Goal: Task Accomplishment & Management: Use online tool/utility

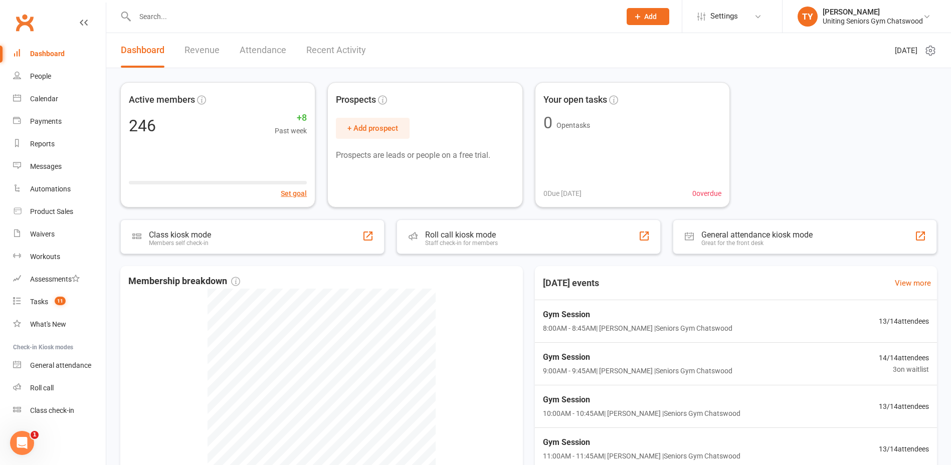
click at [269, 13] on input "text" at bounding box center [373, 17] width 482 height 14
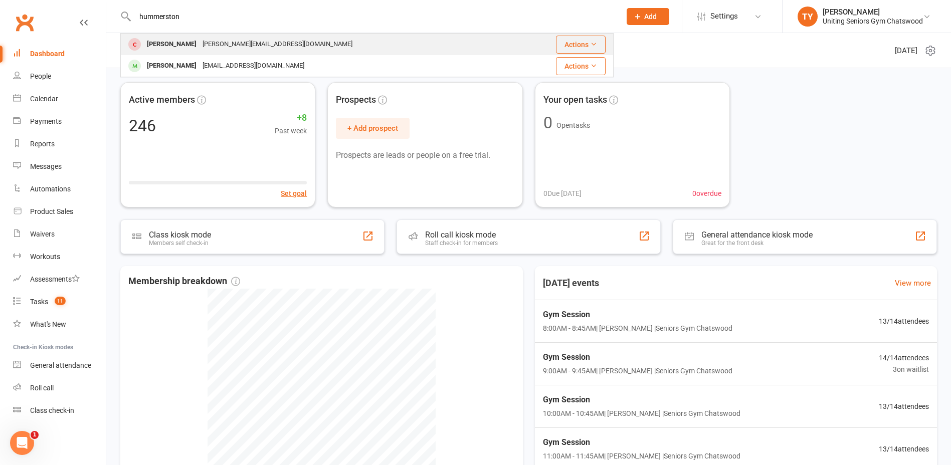
type input "hummerston"
click at [183, 41] on div "[PERSON_NAME]" at bounding box center [172, 44] width 56 height 15
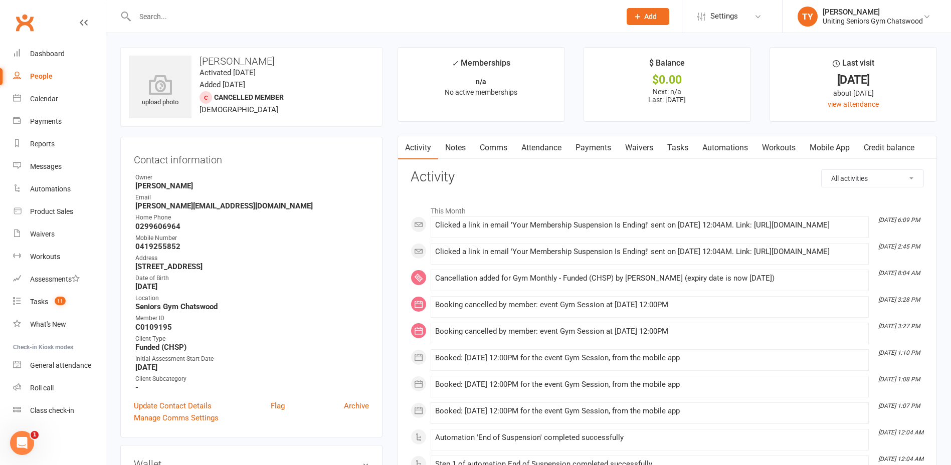
click at [840, 152] on link "Mobile App" at bounding box center [830, 147] width 54 height 23
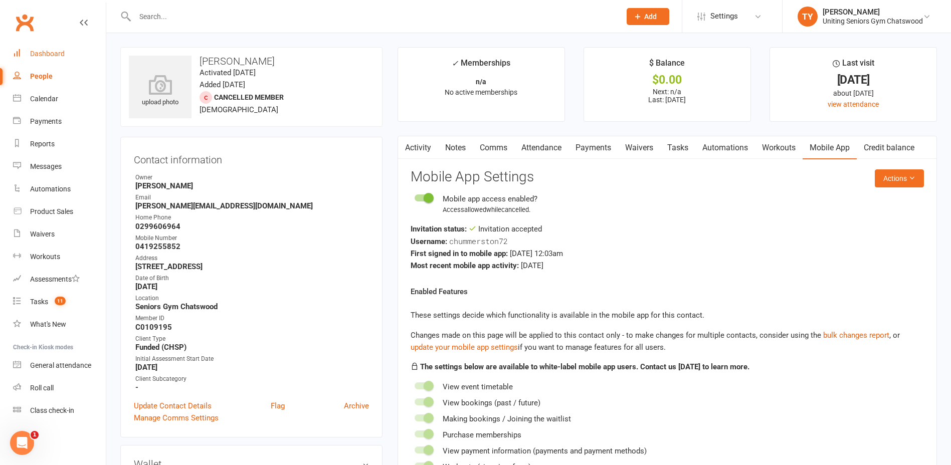
click at [39, 61] on link "Dashboard" at bounding box center [59, 54] width 93 height 23
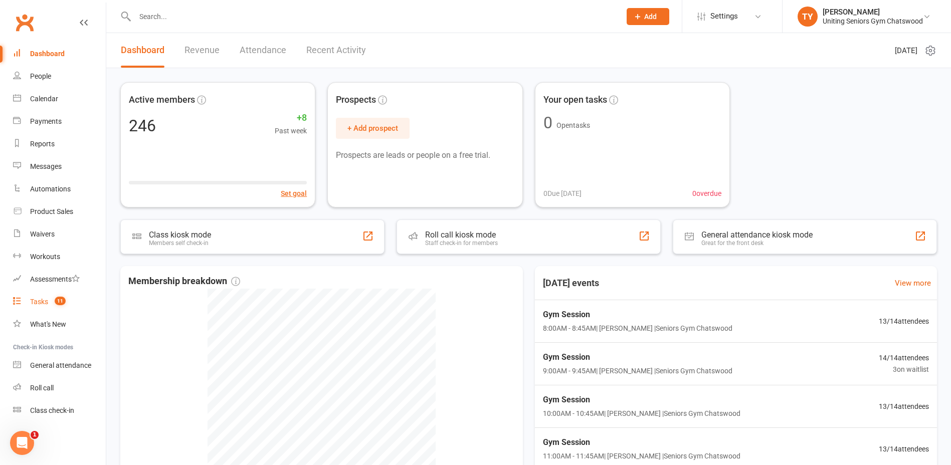
click at [58, 304] on span "11" at bounding box center [60, 301] width 11 height 9
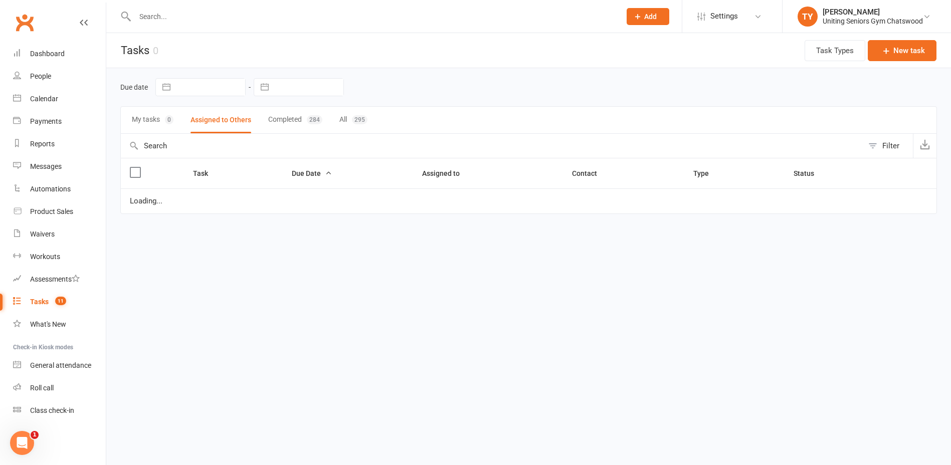
select select "started"
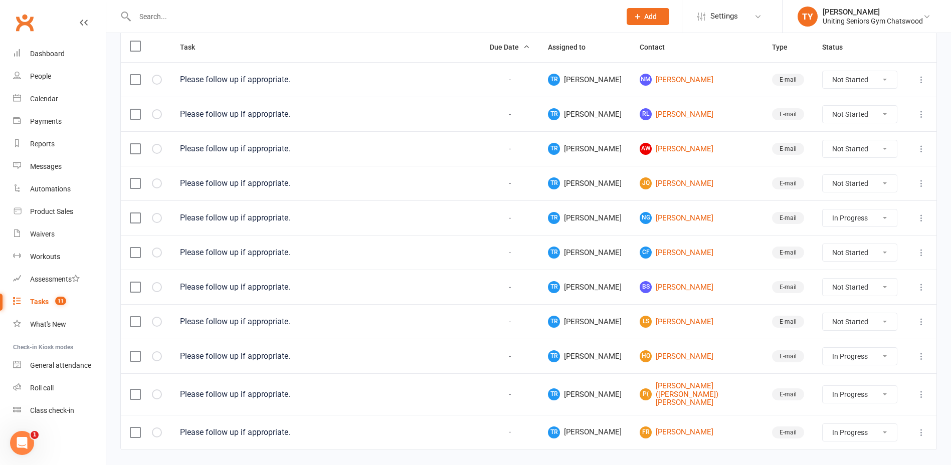
scroll to position [146, 0]
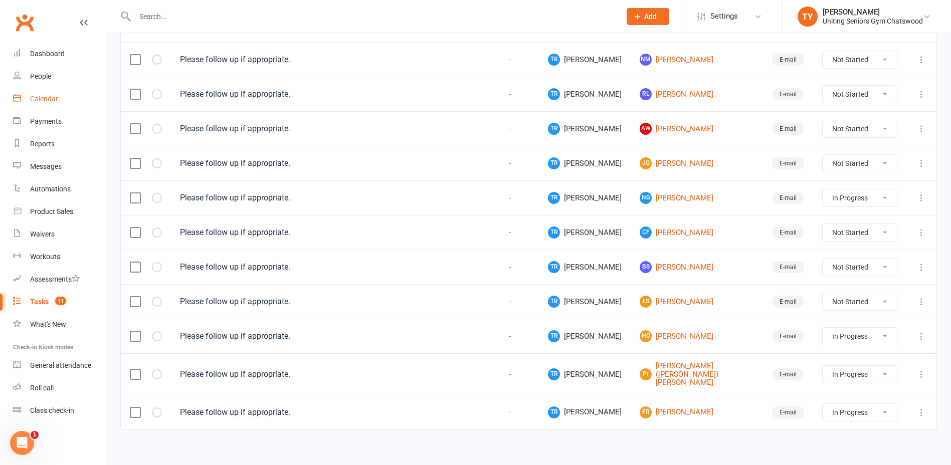
click at [34, 100] on div "Calendar" at bounding box center [44, 99] width 28 height 8
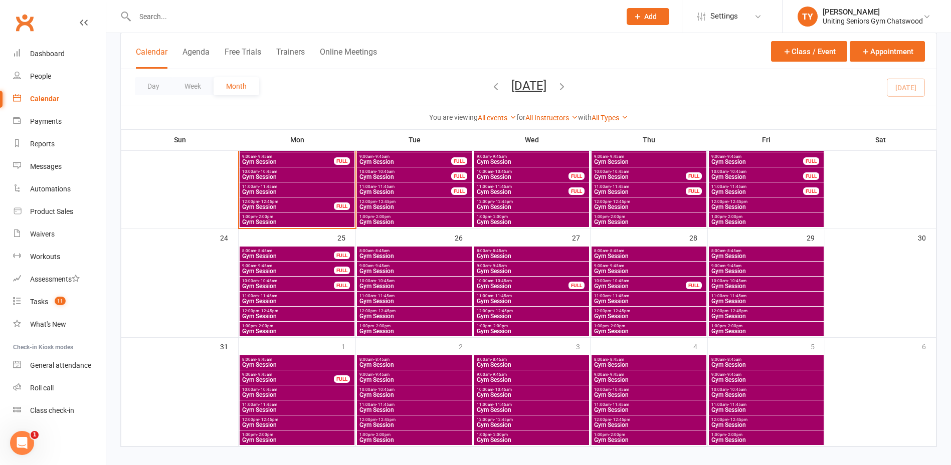
scroll to position [431, 0]
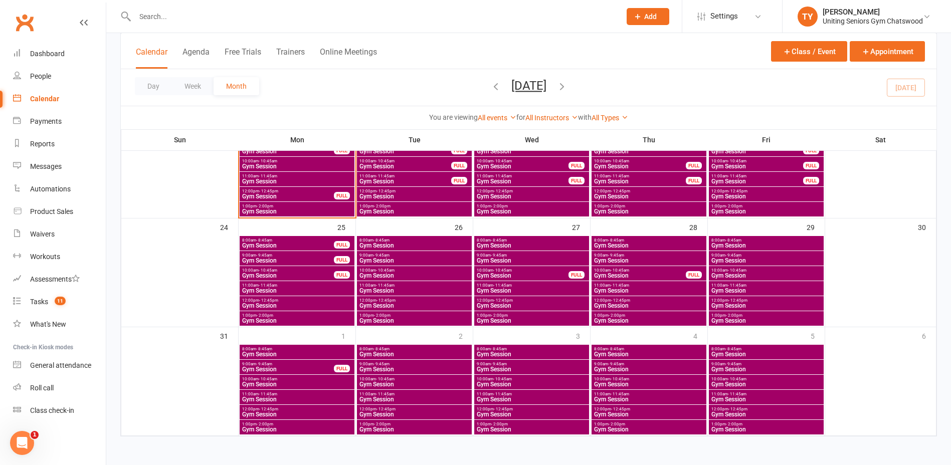
click at [279, 285] on span "11:00am - 11:45am" at bounding box center [297, 285] width 111 height 5
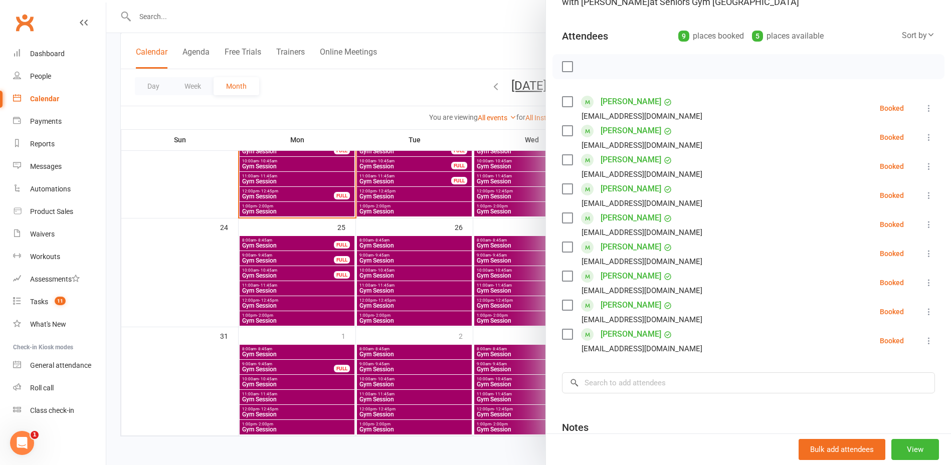
scroll to position [100, 0]
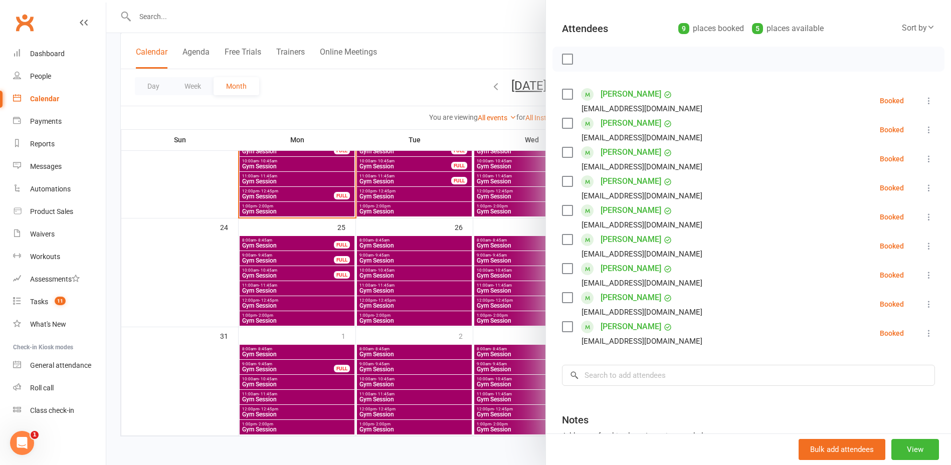
click at [307, 283] on div at bounding box center [528, 232] width 845 height 465
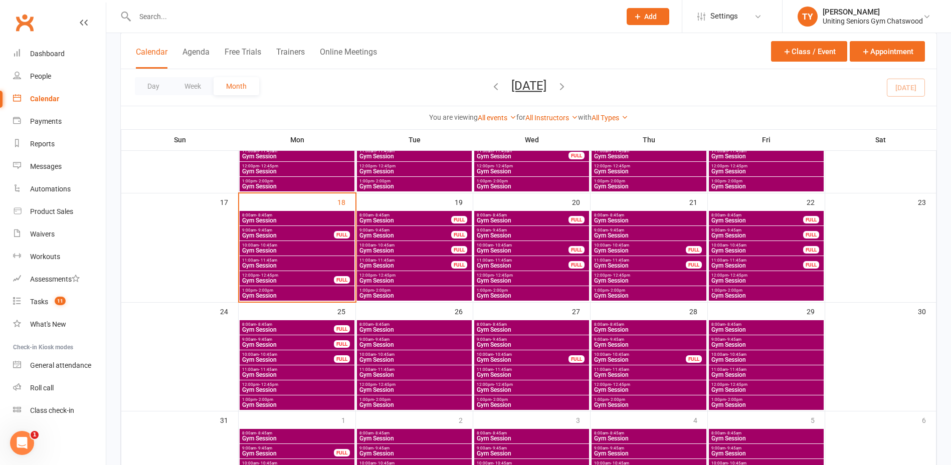
scroll to position [331, 0]
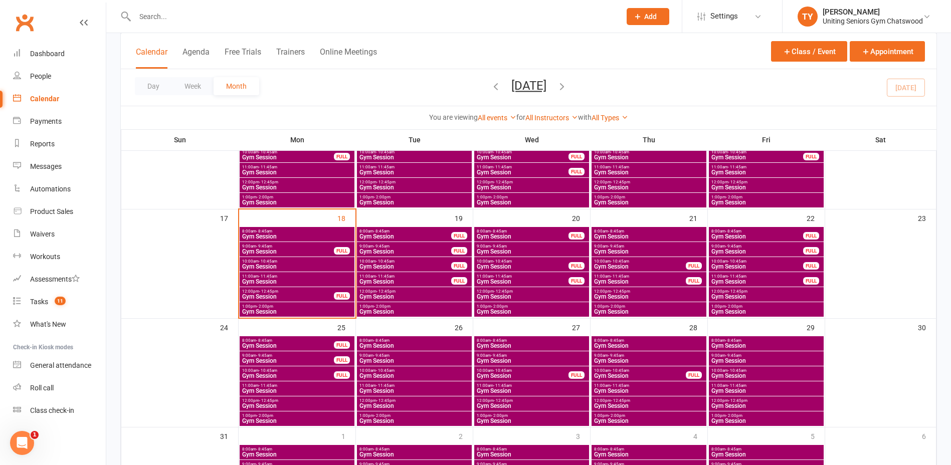
click at [258, 282] on span "Gym Session" at bounding box center [297, 282] width 111 height 6
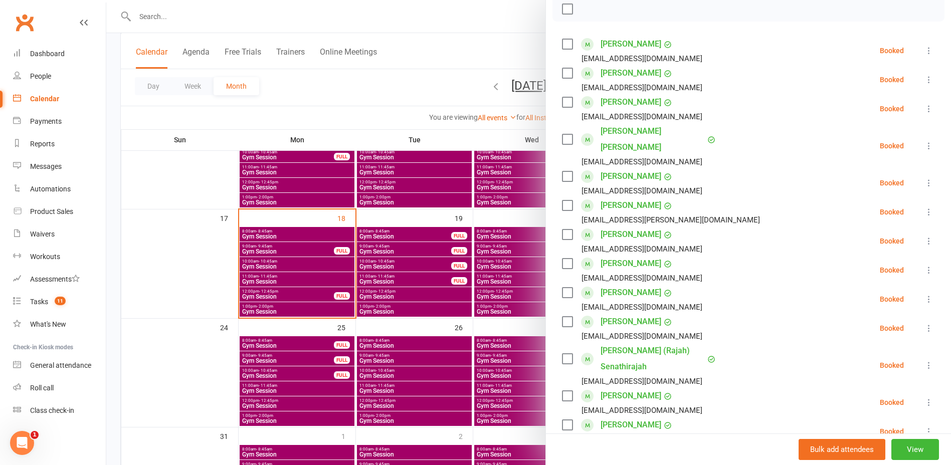
scroll to position [201, 0]
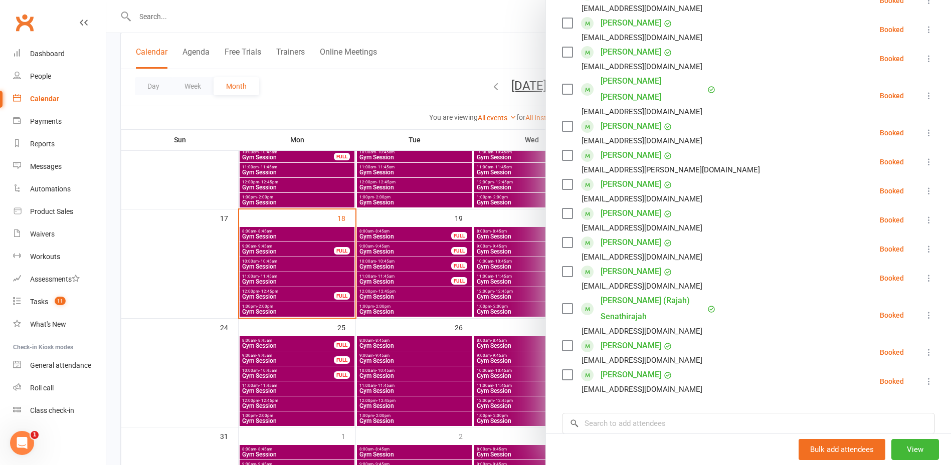
click at [408, 275] on div at bounding box center [528, 232] width 845 height 465
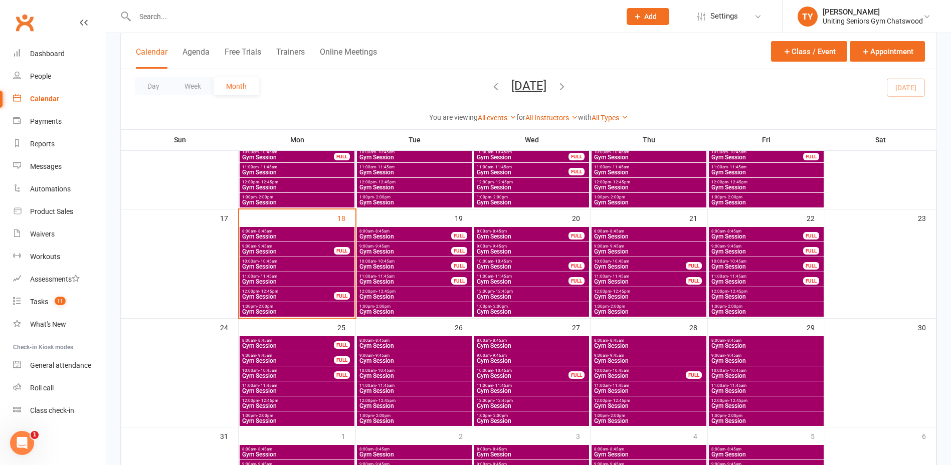
click at [278, 264] on span "Gym Session" at bounding box center [297, 267] width 111 height 6
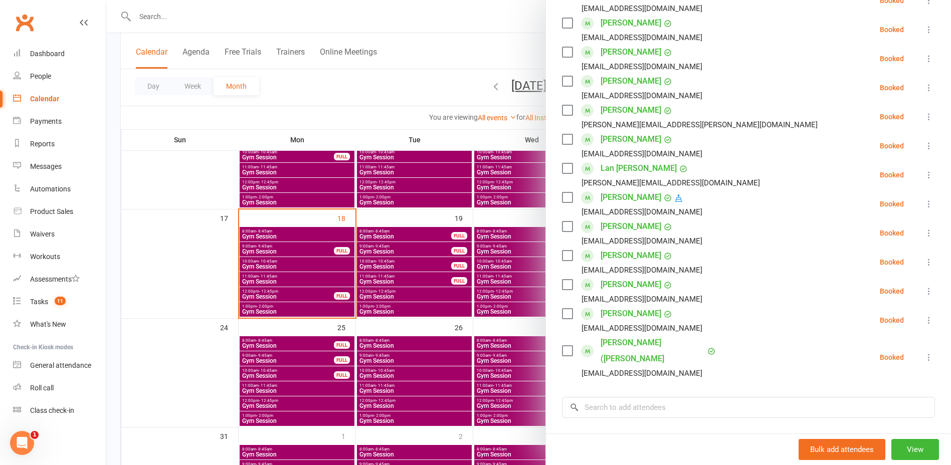
click at [564, 284] on label at bounding box center [567, 285] width 10 height 10
click at [924, 290] on icon at bounding box center [929, 291] width 10 height 10
click at [853, 333] on link "Remove" at bounding box center [881, 331] width 108 height 20
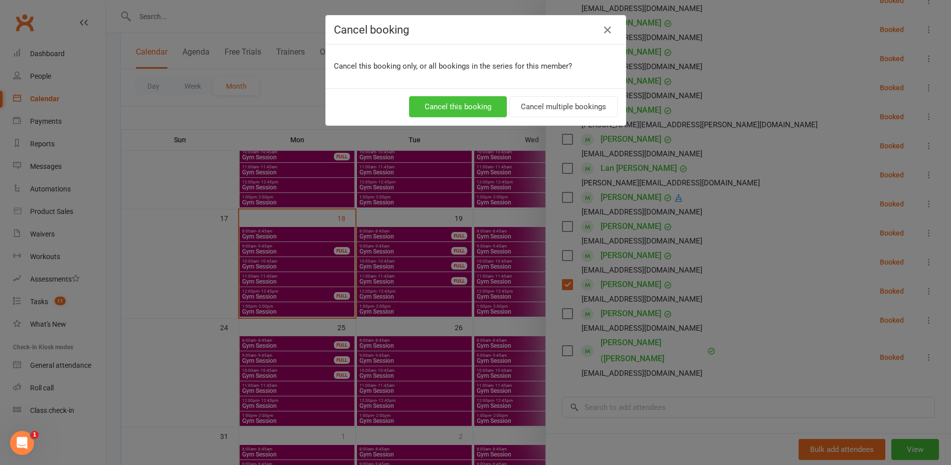
click at [439, 112] on button "Cancel this booking" at bounding box center [458, 106] width 98 height 21
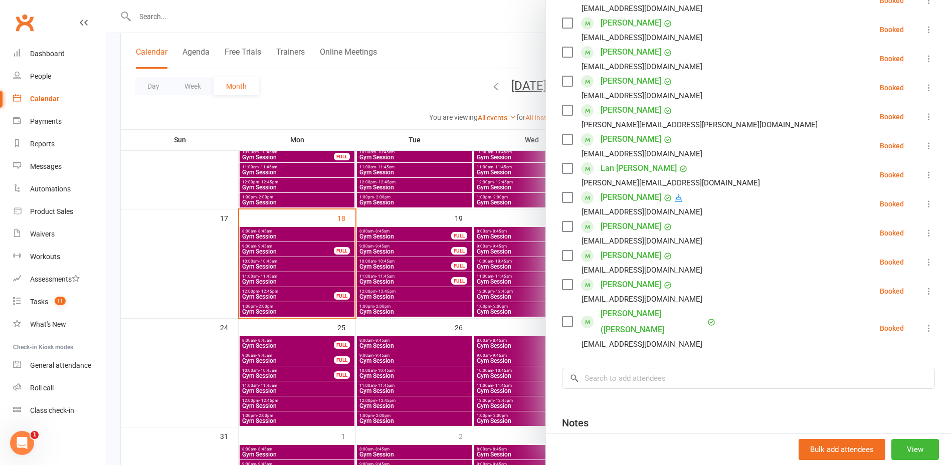
scroll to position [150, 0]
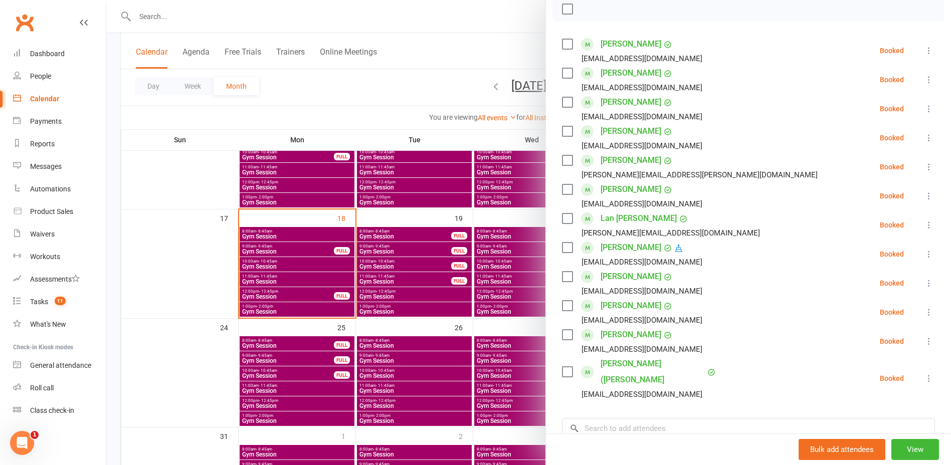
click at [436, 262] on div at bounding box center [528, 232] width 845 height 465
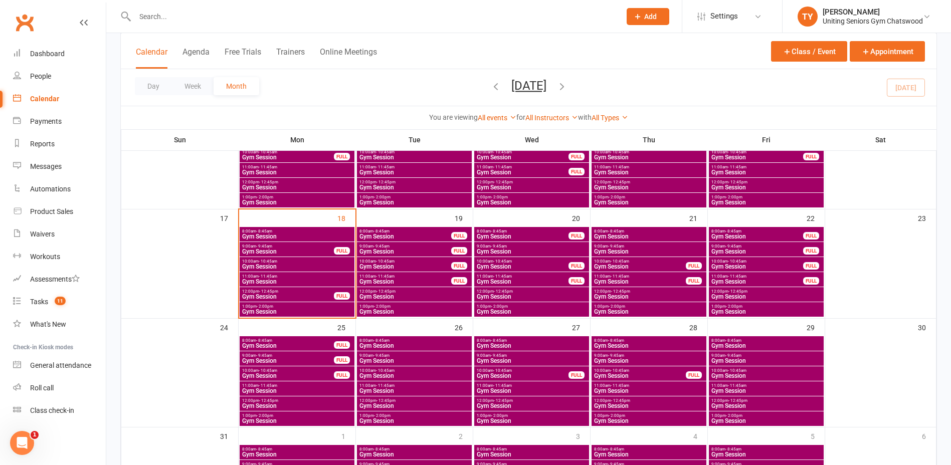
click at [305, 250] on span "Gym Session" at bounding box center [288, 252] width 93 height 6
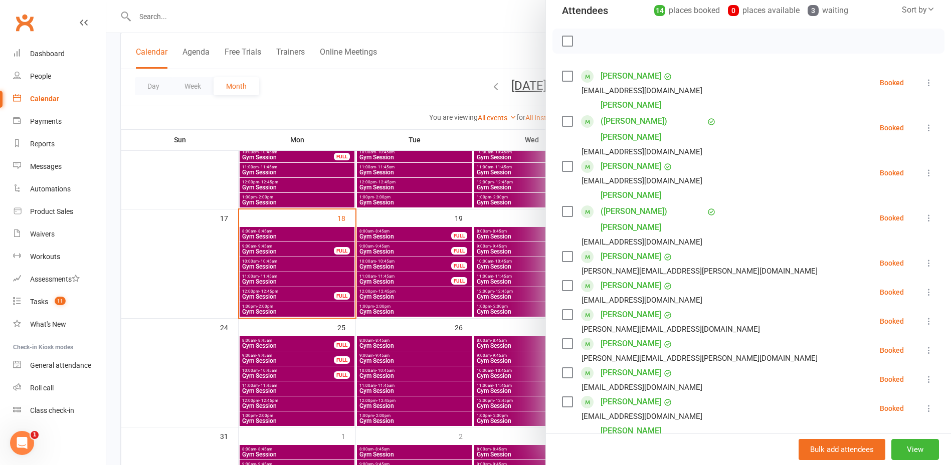
scroll to position [100, 0]
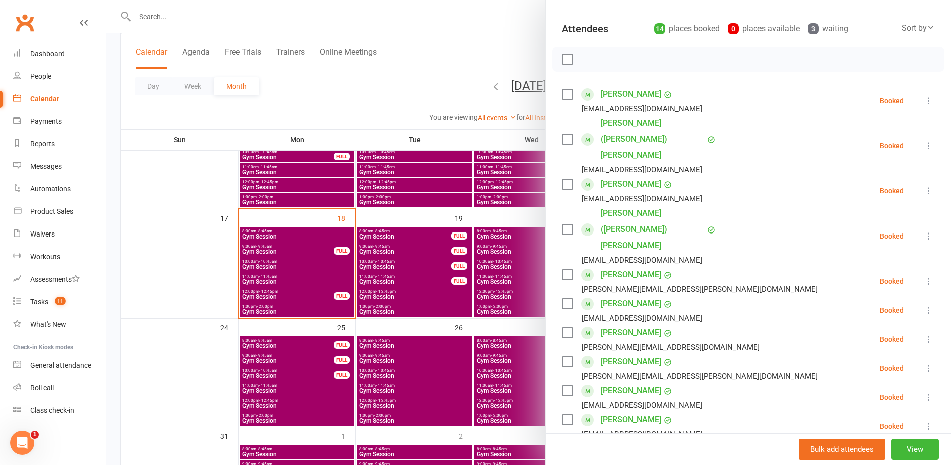
click at [411, 274] on div at bounding box center [528, 232] width 845 height 465
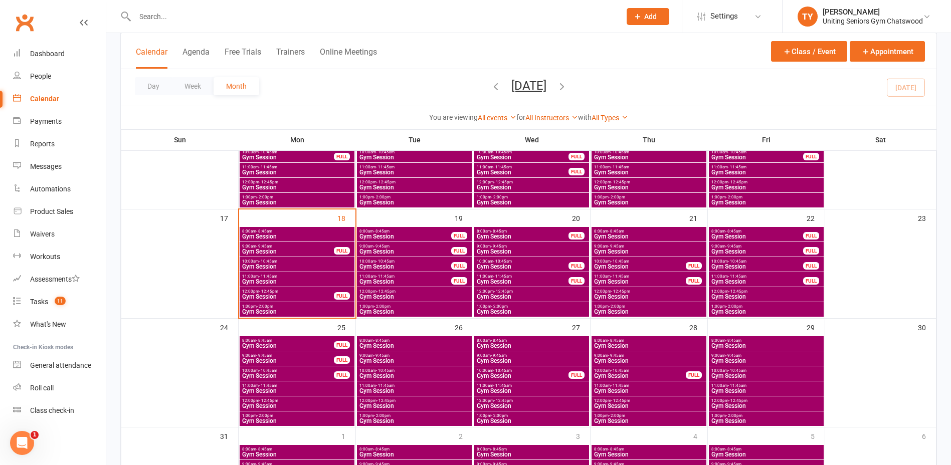
click at [297, 264] on span "Gym Session" at bounding box center [297, 267] width 111 height 6
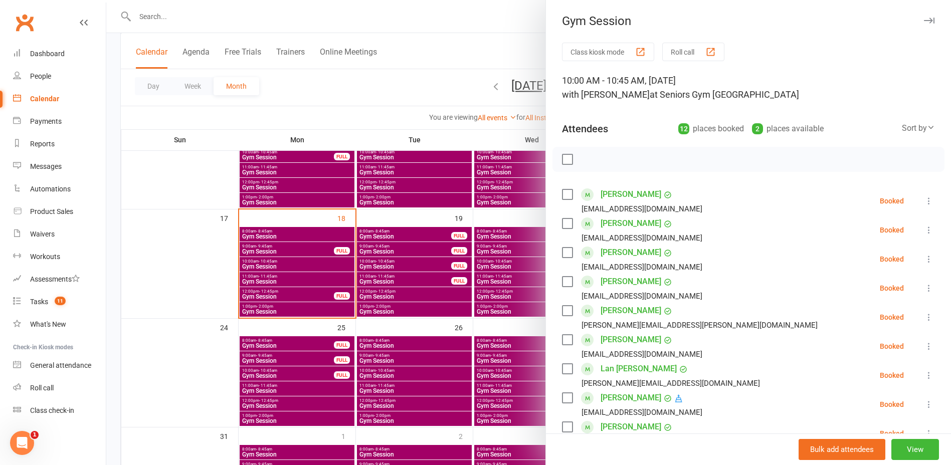
click at [377, 260] on div at bounding box center [528, 232] width 845 height 465
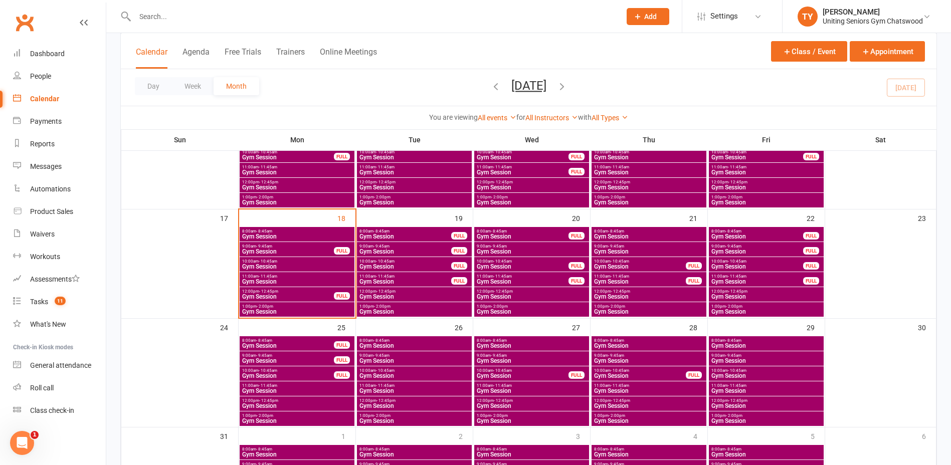
click at [286, 234] on span "Gym Session" at bounding box center [297, 237] width 111 height 6
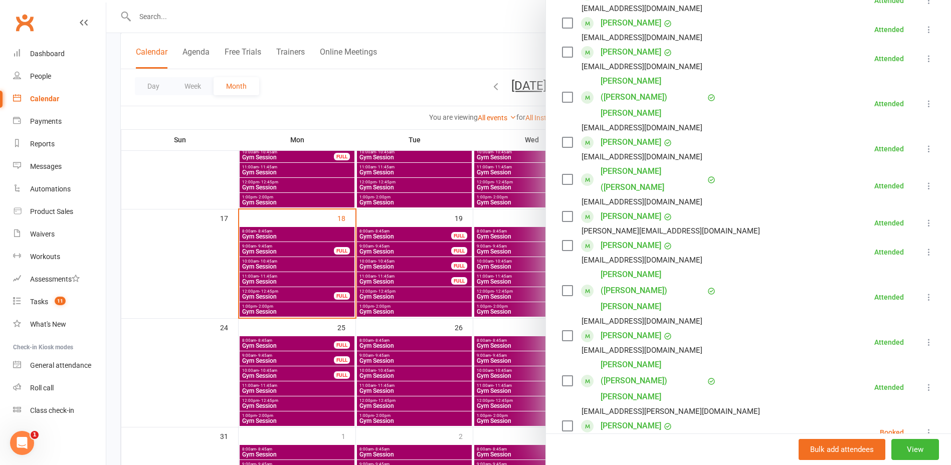
scroll to position [150, 0]
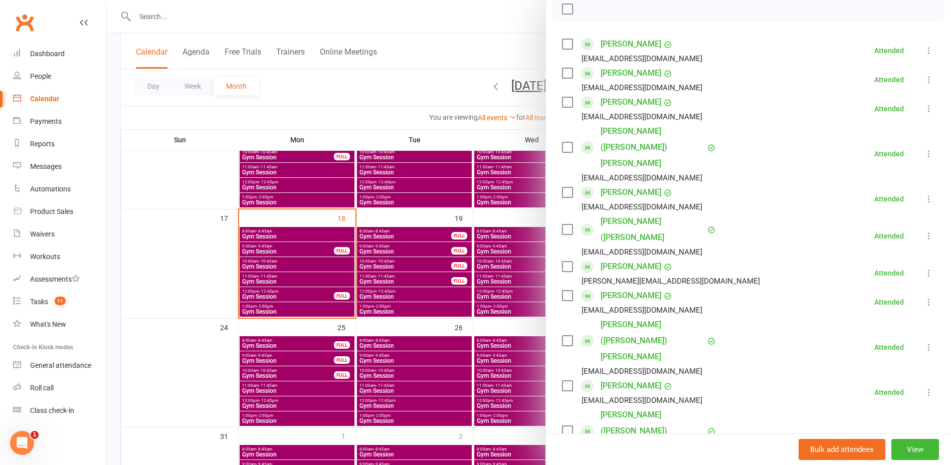
click at [330, 260] on div at bounding box center [528, 232] width 845 height 465
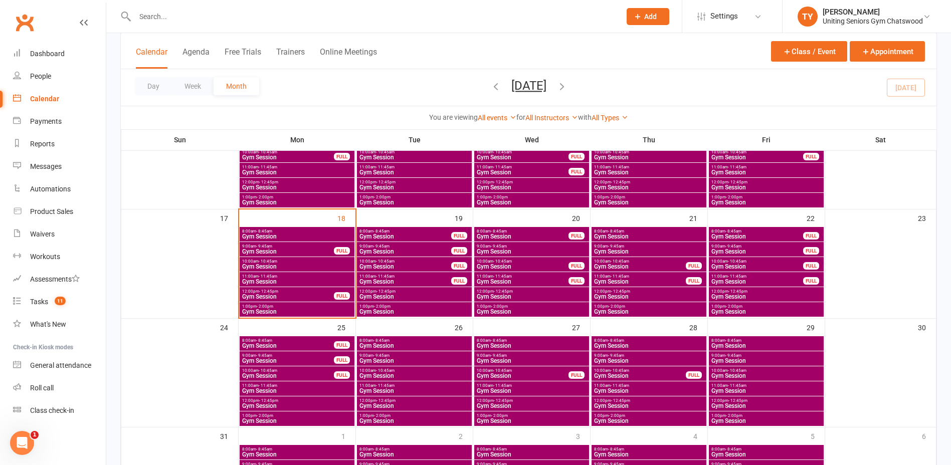
click at [282, 20] on input "text" at bounding box center [373, 17] width 482 height 14
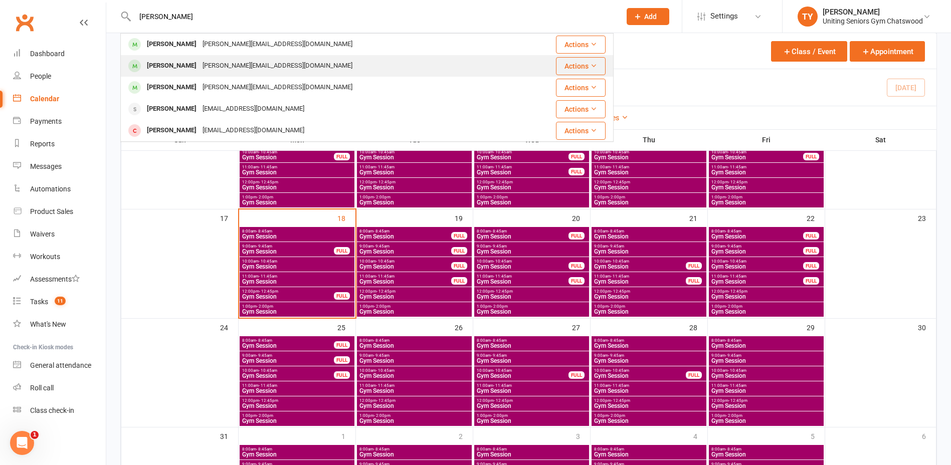
type input "[PERSON_NAME]"
click at [225, 66] on div "[PERSON_NAME][EMAIL_ADDRESS][DOMAIN_NAME]" at bounding box center [278, 66] width 156 height 15
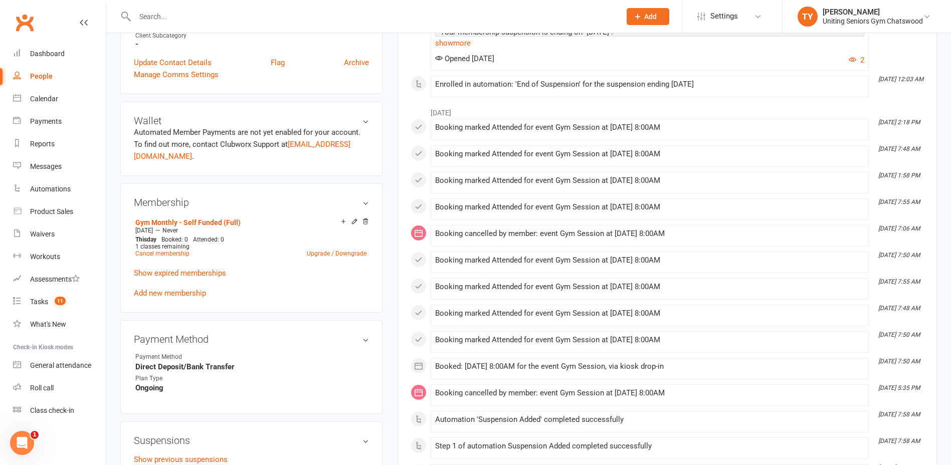
scroll to position [502, 0]
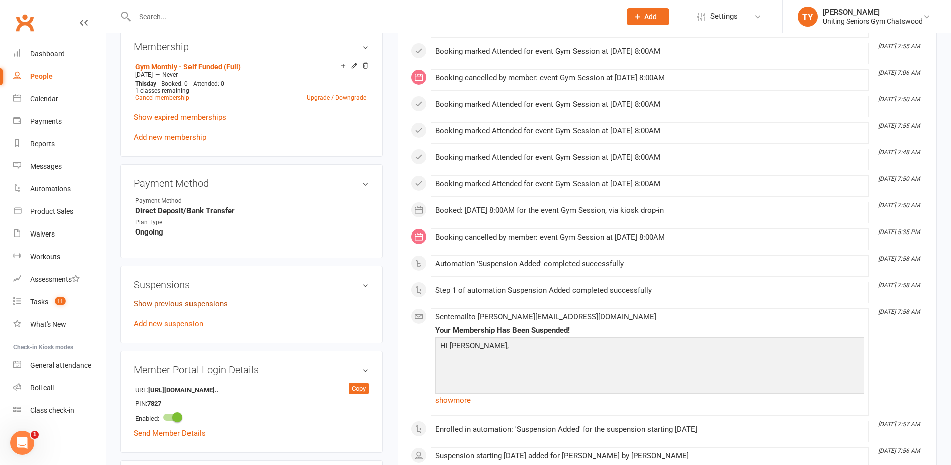
click at [183, 305] on link "Show previous suspensions" at bounding box center [181, 303] width 94 height 9
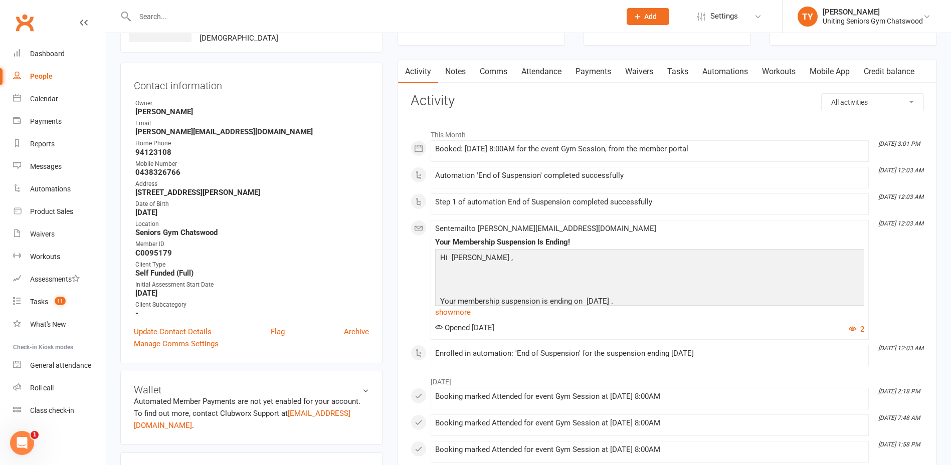
scroll to position [0, 0]
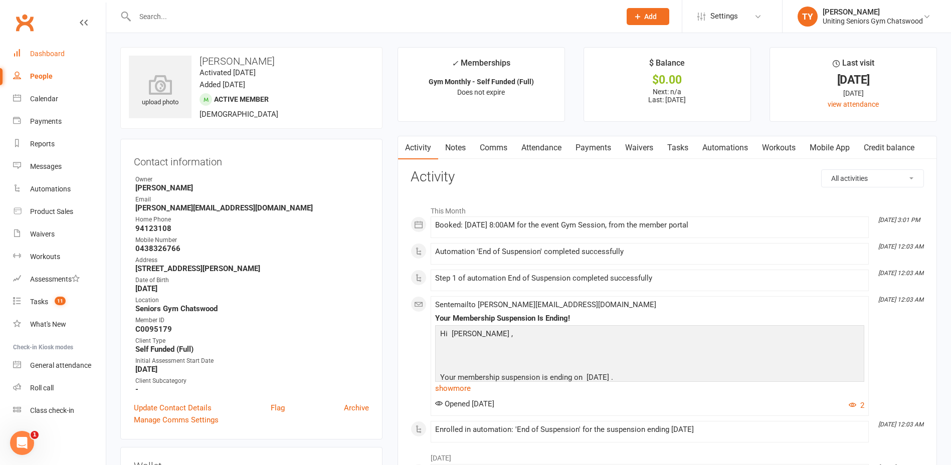
click at [45, 47] on link "Dashboard" at bounding box center [59, 54] width 93 height 23
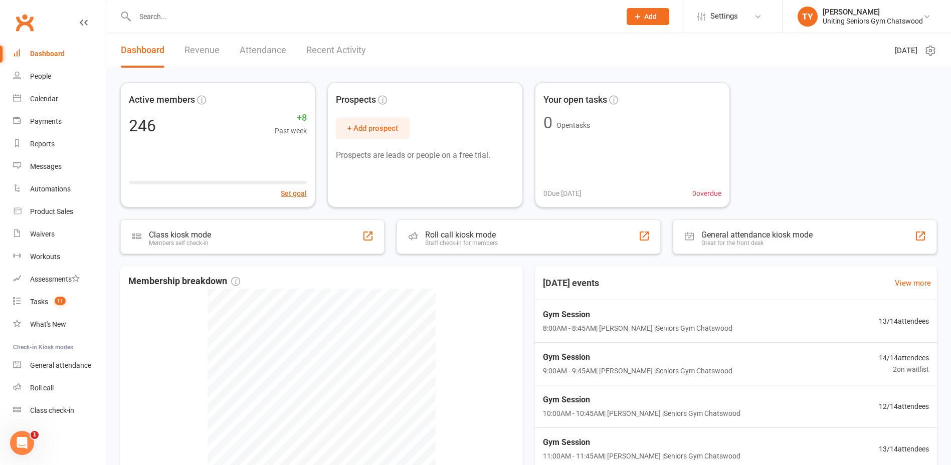
click at [244, 22] on input "text" at bounding box center [373, 17] width 482 height 14
click at [241, 19] on input "text" at bounding box center [373, 17] width 482 height 14
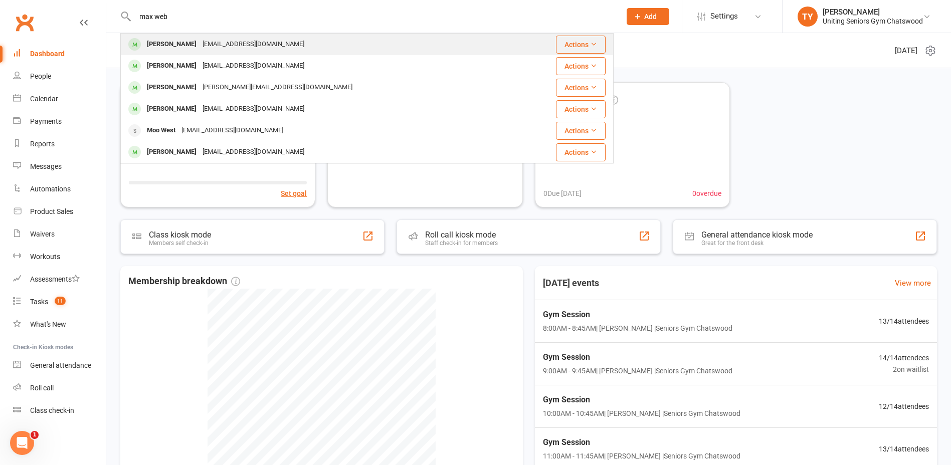
type input "max web"
click at [150, 48] on div "[PERSON_NAME]" at bounding box center [172, 44] width 56 height 15
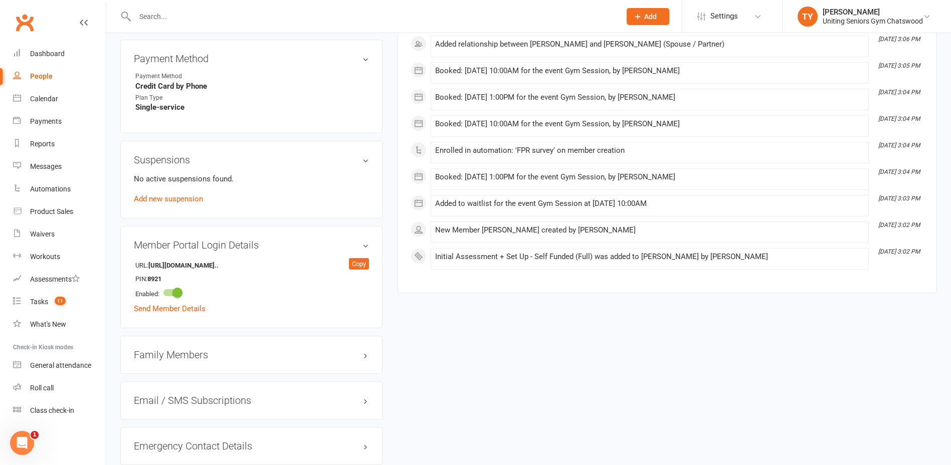
scroll to position [702, 0]
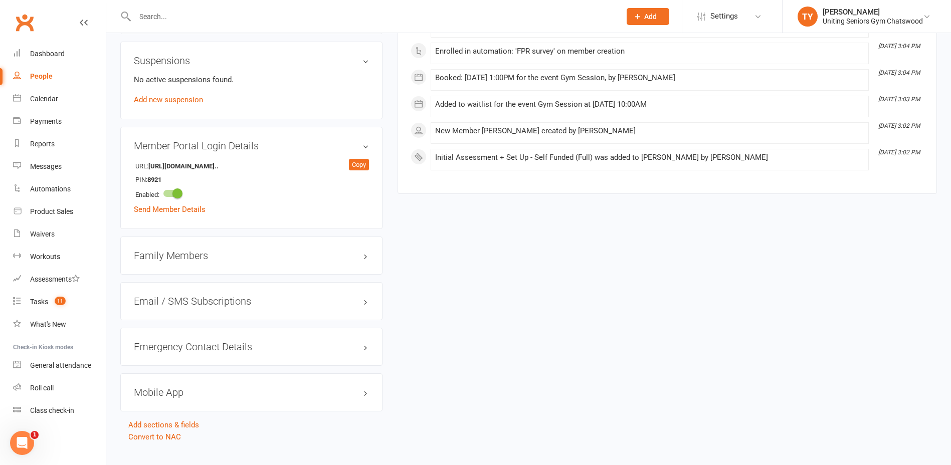
click at [222, 260] on h3 "Family Members" at bounding box center [251, 255] width 235 height 11
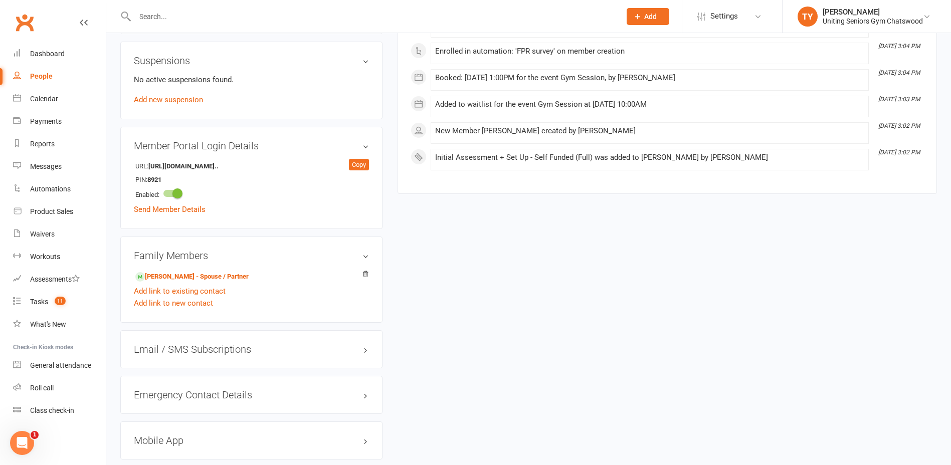
click at [255, 253] on h3 "Family Members" at bounding box center [251, 255] width 235 height 11
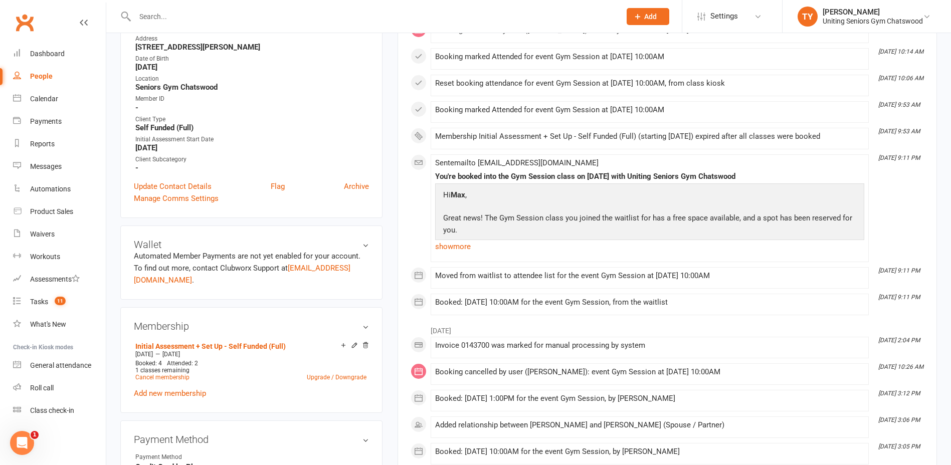
scroll to position [0, 0]
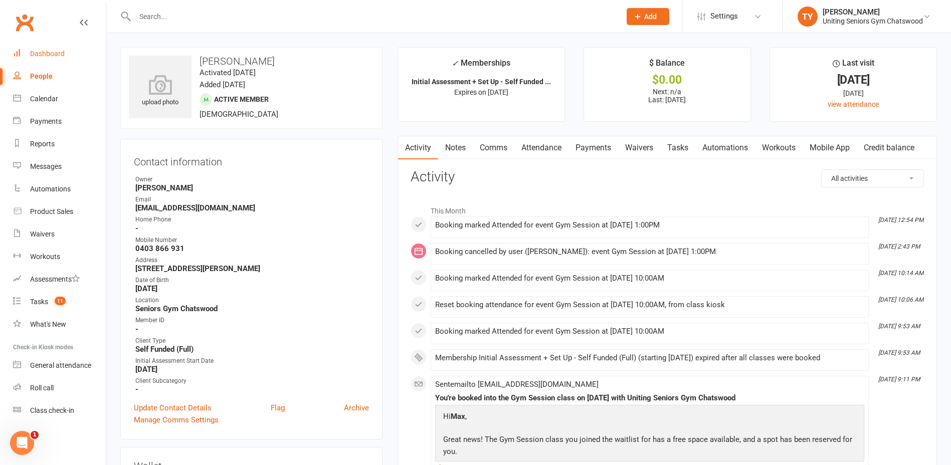
click at [43, 64] on link "Dashboard" at bounding box center [59, 54] width 93 height 23
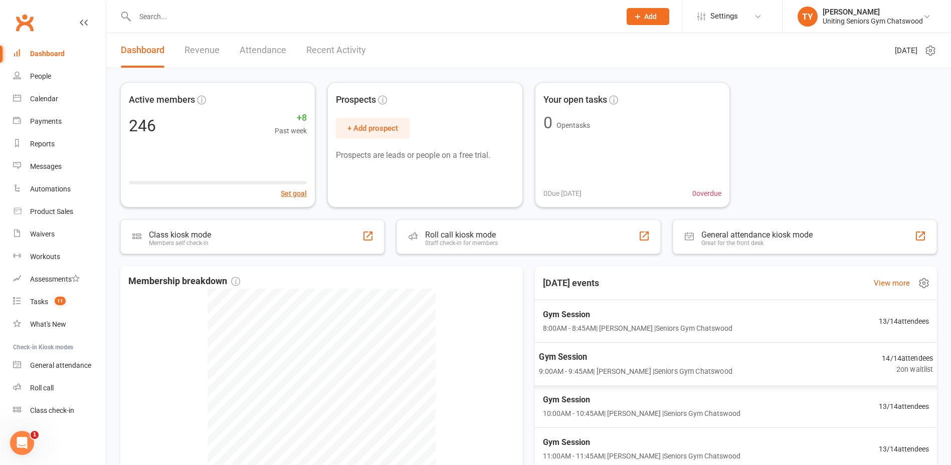
click at [809, 359] on div "Gym Session 9:00AM - 9:45AM | [PERSON_NAME] | Seniors Gym Chatswood 14 / 14 att…" at bounding box center [736, 365] width 419 height 44
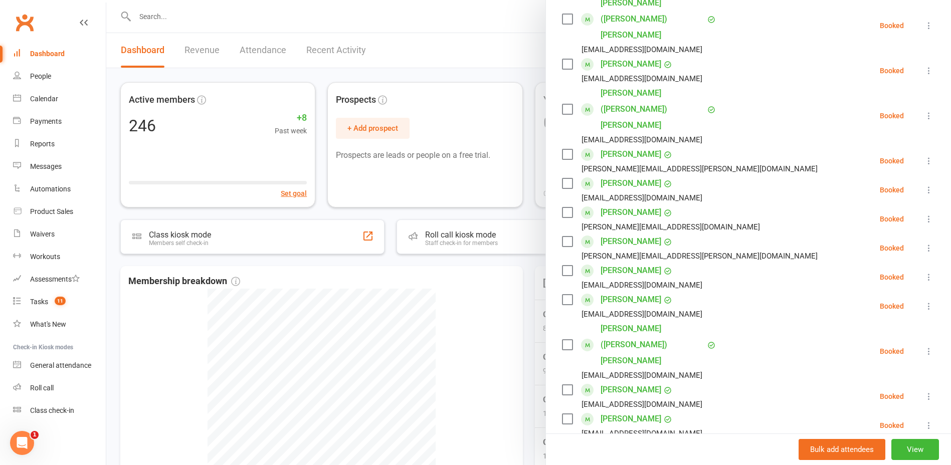
scroll to position [201, 0]
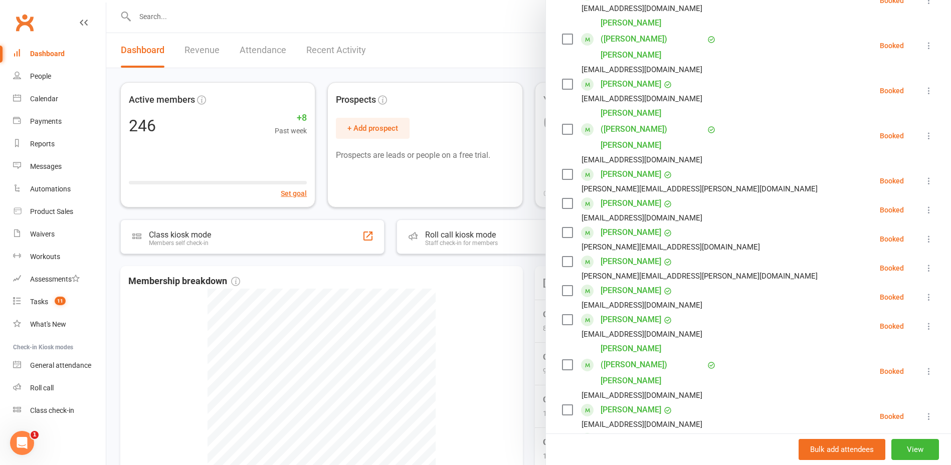
click at [490, 307] on div at bounding box center [528, 232] width 845 height 465
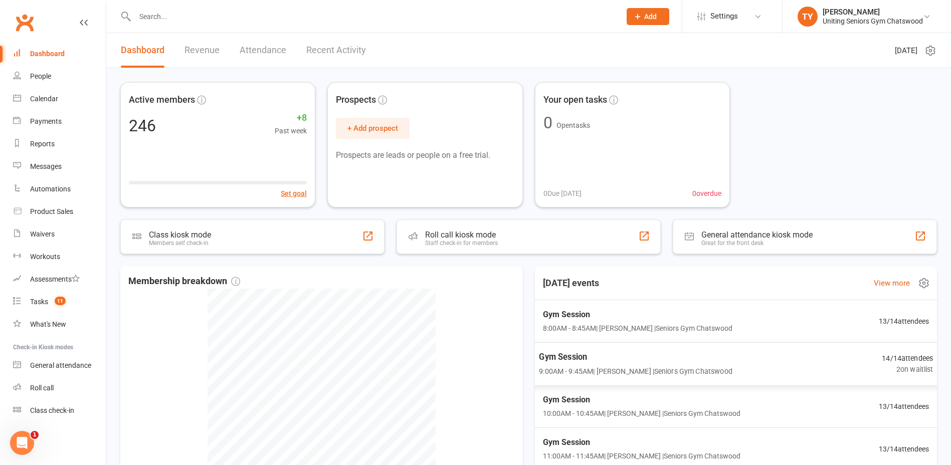
click at [628, 373] on span "9:00AM - 9:45AM | [PERSON_NAME] | Seniors [PERSON_NAME]" at bounding box center [636, 372] width 194 height 12
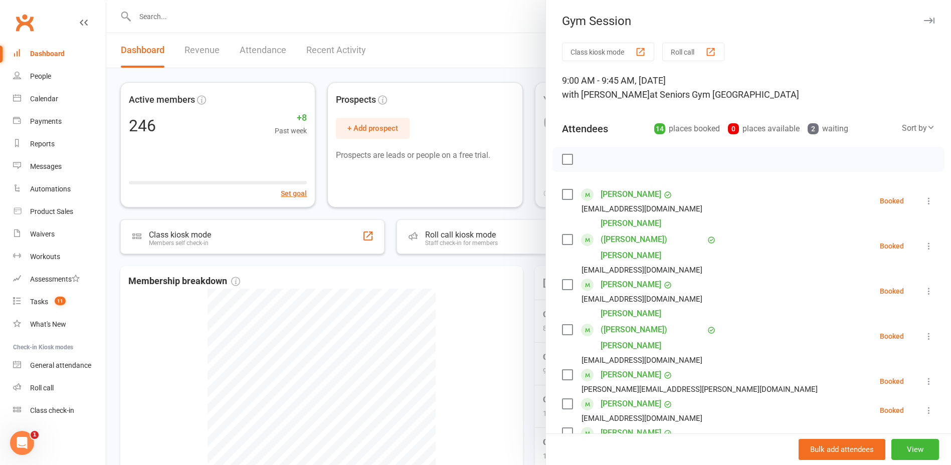
click at [472, 320] on div at bounding box center [528, 232] width 845 height 465
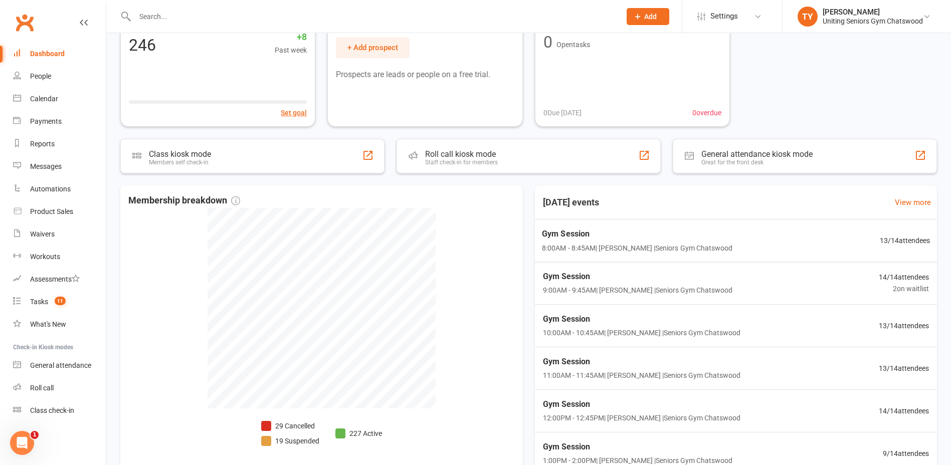
scroll to position [100, 0]
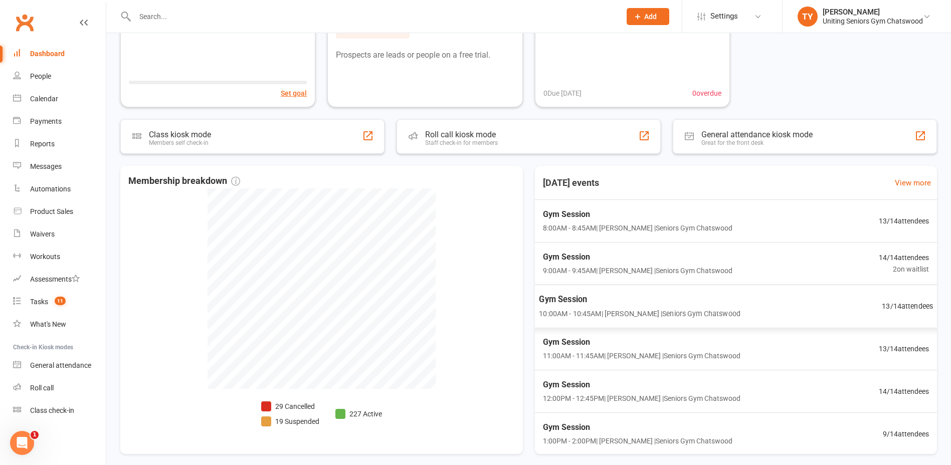
click at [585, 301] on span "Gym Session" at bounding box center [640, 299] width 202 height 13
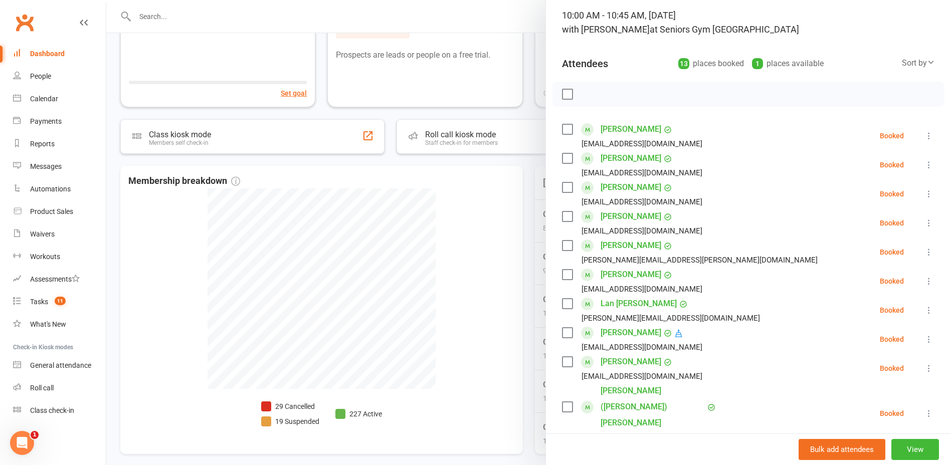
scroll to position [50, 0]
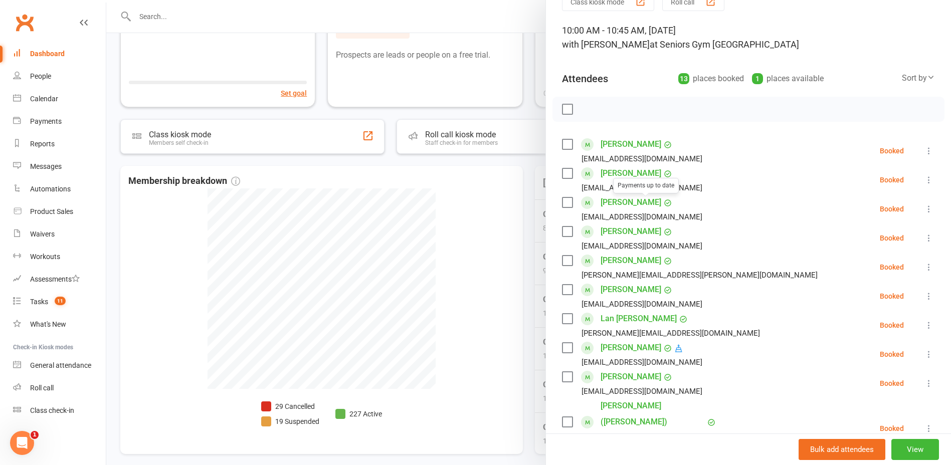
click at [416, 220] on div at bounding box center [528, 232] width 845 height 465
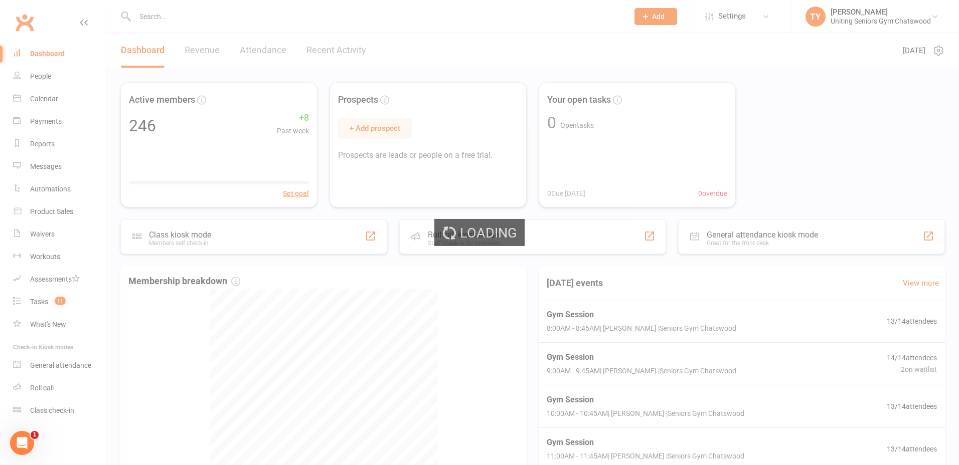
select select "no_trial"
select select "100"
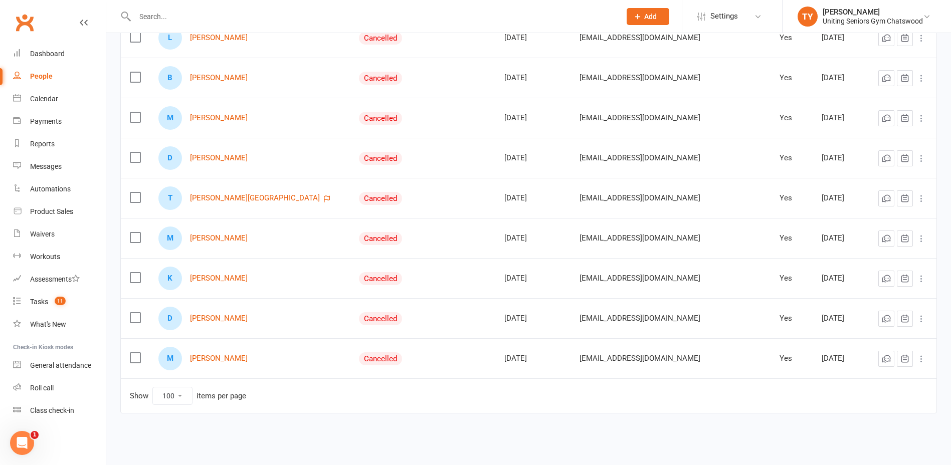
scroll to position [963, 0]
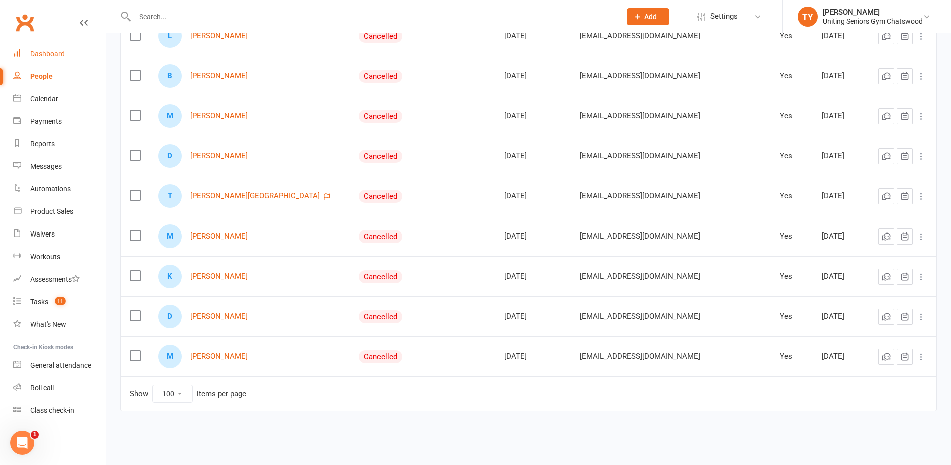
click at [76, 50] on link "Dashboard" at bounding box center [59, 54] width 93 height 23
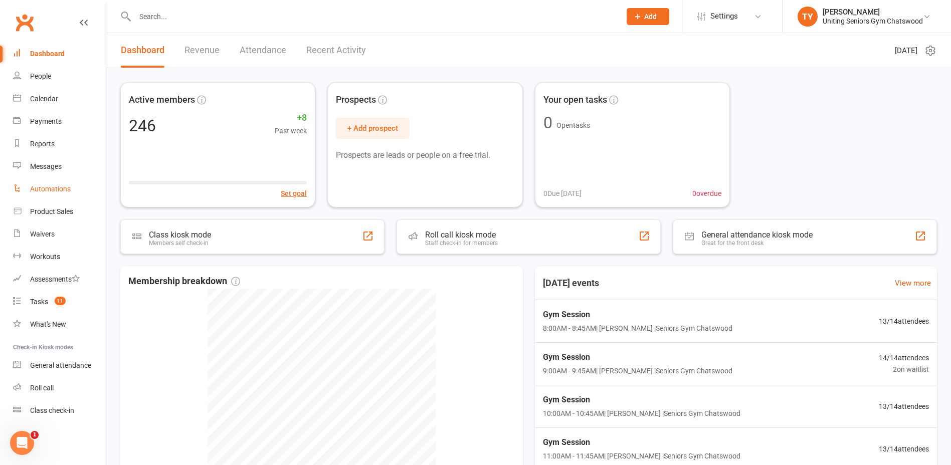
click at [59, 187] on div "Automations" at bounding box center [50, 189] width 41 height 8
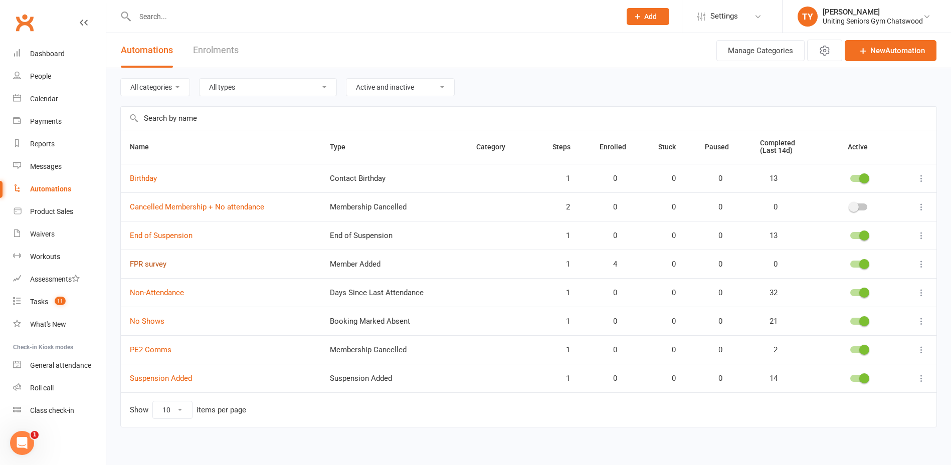
click at [144, 267] on link "FPR survey" at bounding box center [148, 264] width 37 height 9
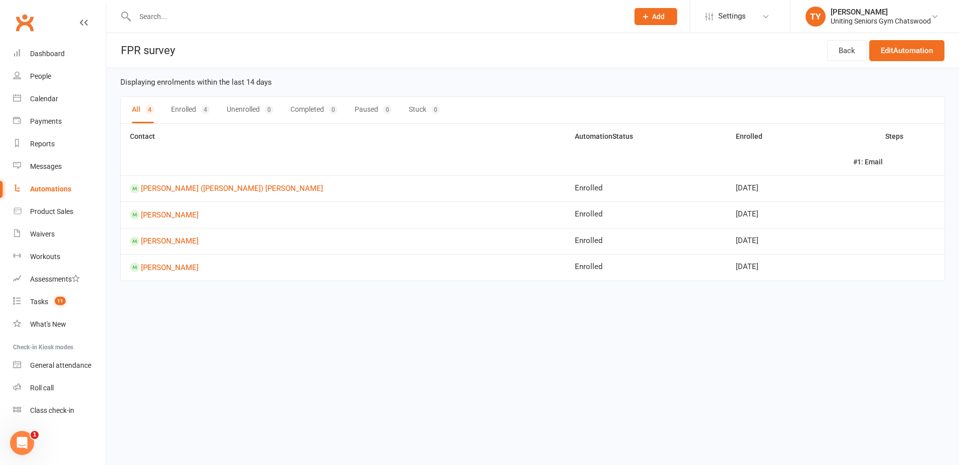
click at [184, 109] on button "Enrolled 4" at bounding box center [190, 110] width 39 height 27
click at [144, 113] on button "All 4" at bounding box center [142, 110] width 21 height 27
click at [850, 48] on link "Back" at bounding box center [847, 50] width 40 height 21
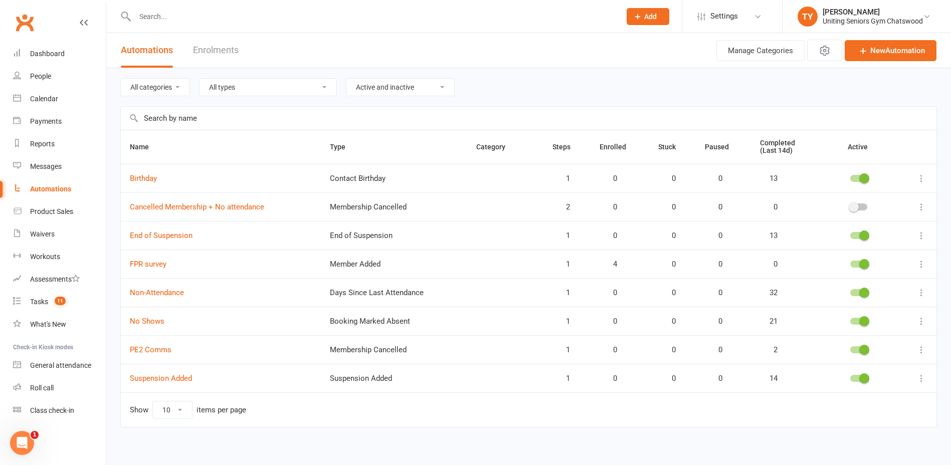
click at [923, 265] on icon at bounding box center [922, 264] width 10 height 10
click at [324, 267] on td "Member Added" at bounding box center [394, 264] width 146 height 29
click at [28, 47] on link "Dashboard" at bounding box center [59, 54] width 93 height 23
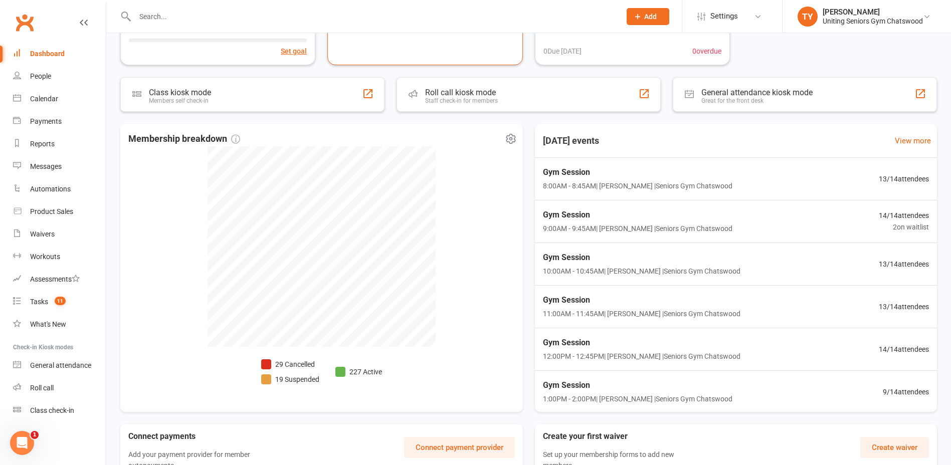
scroll to position [50, 0]
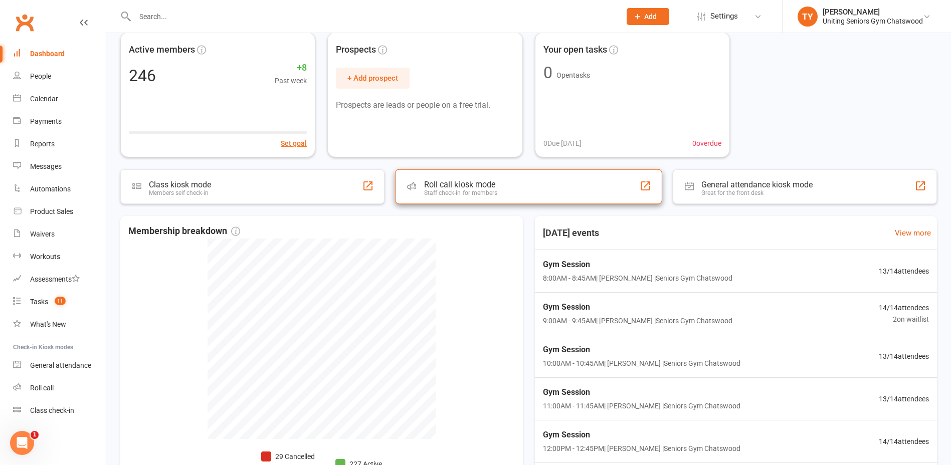
click at [459, 194] on div "Staff check-in for members" at bounding box center [461, 193] width 74 height 7
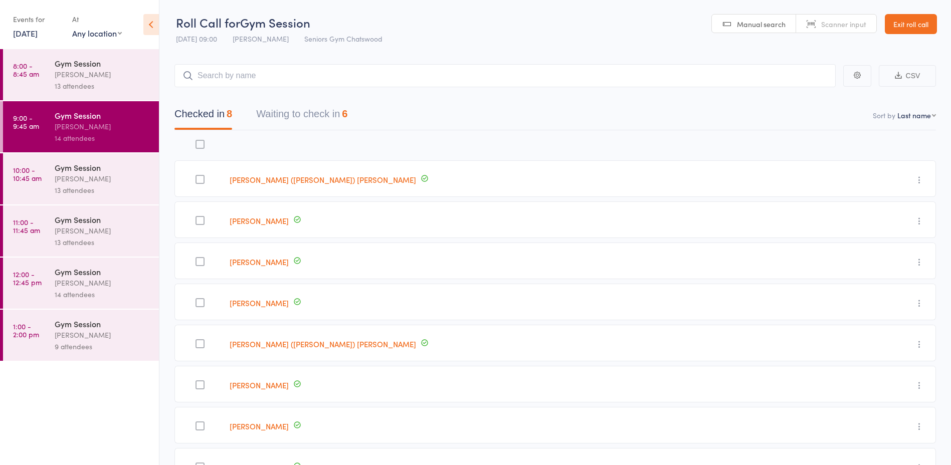
click at [306, 108] on button "Waiting to check in 6" at bounding box center [301, 116] width 91 height 27
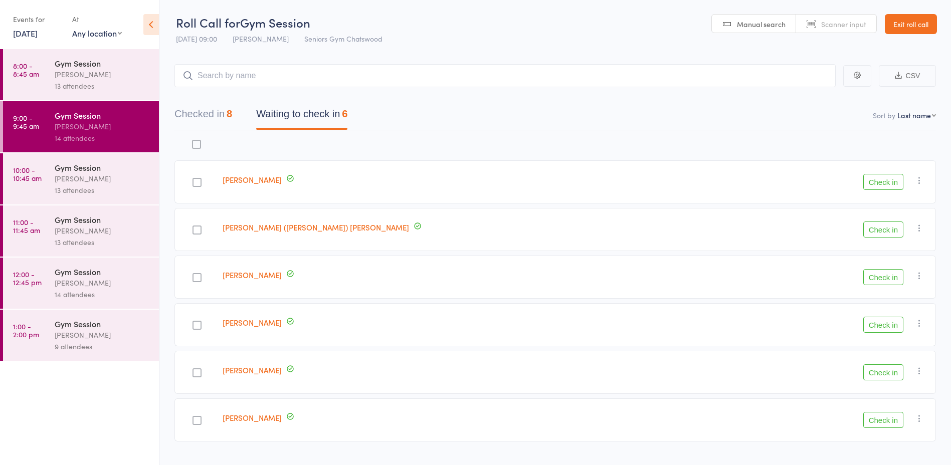
click at [232, 109] on div "8" at bounding box center [230, 113] width 6 height 11
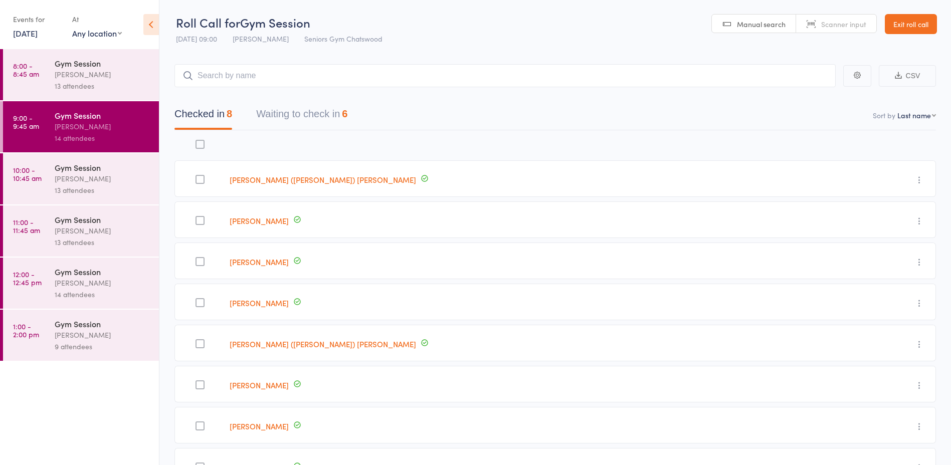
click at [306, 107] on button "Waiting to check in 6" at bounding box center [301, 116] width 91 height 27
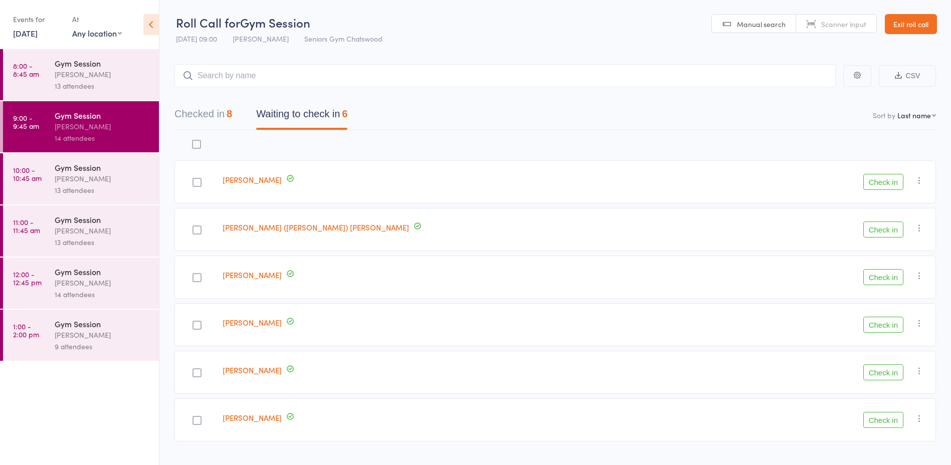
click at [213, 125] on button "Checked in 8" at bounding box center [204, 116] width 58 height 27
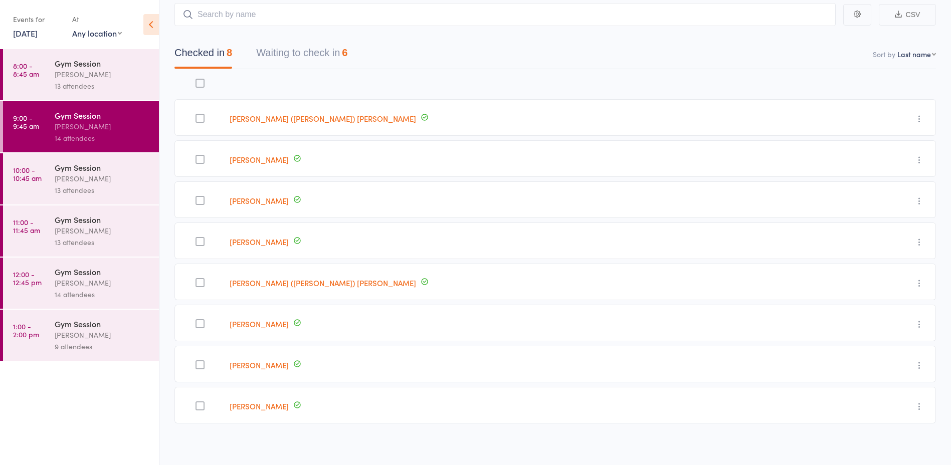
scroll to position [64, 0]
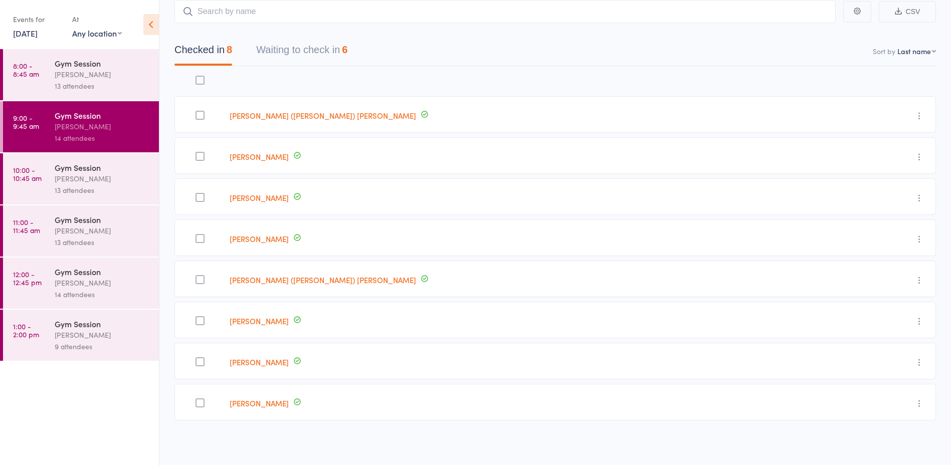
click at [334, 55] on button "Waiting to check in 6" at bounding box center [301, 52] width 91 height 27
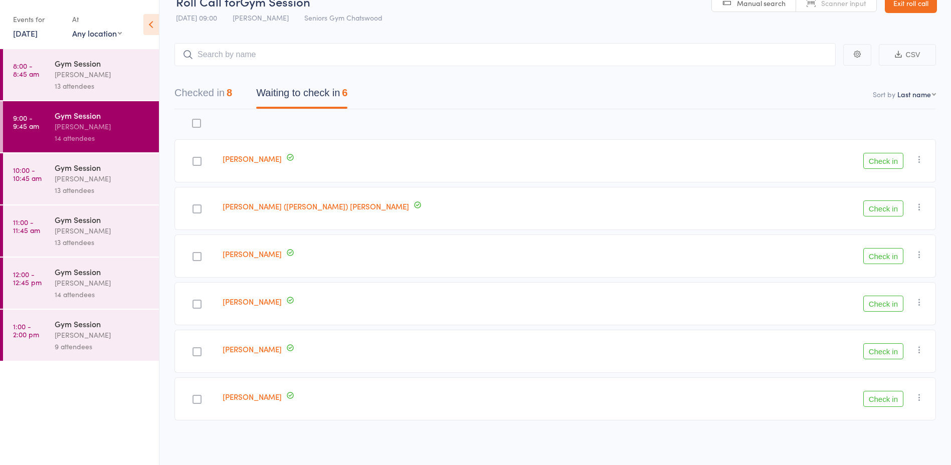
scroll to position [21, 0]
click at [928, 6] on link "Exit roll call" at bounding box center [911, 3] width 52 height 20
